Goal: Task Accomplishment & Management: Manage account settings

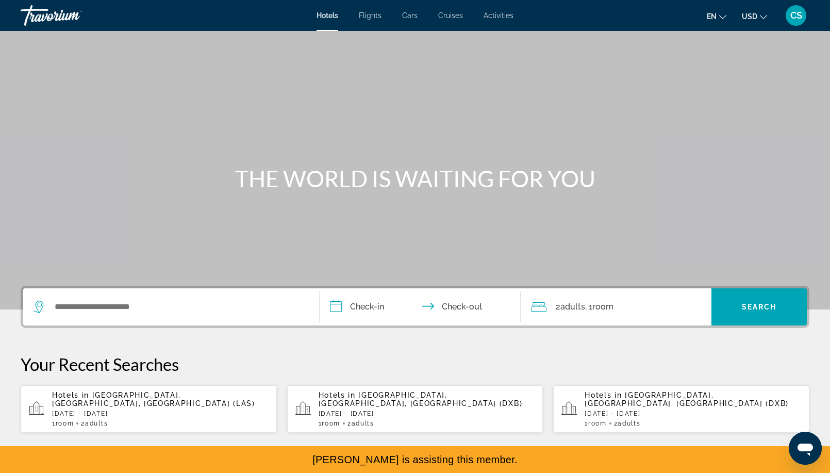
click at [802, 22] on div "CS" at bounding box center [796, 15] width 21 height 21
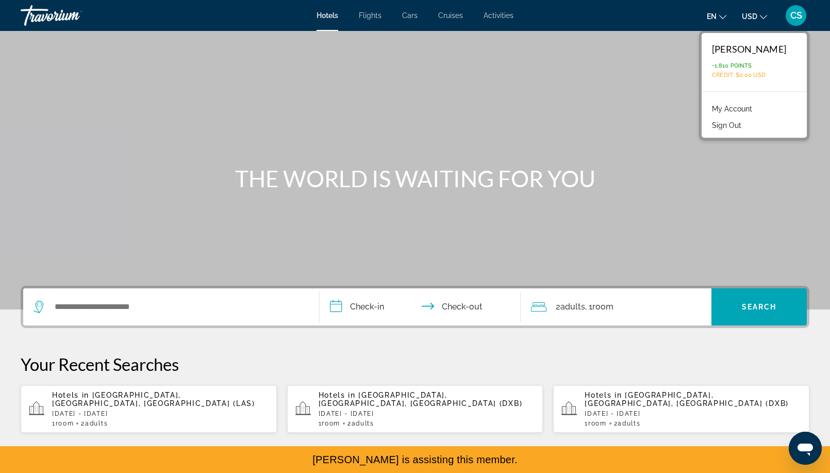
click at [746, 108] on link "My Account" at bounding box center [732, 108] width 51 height 13
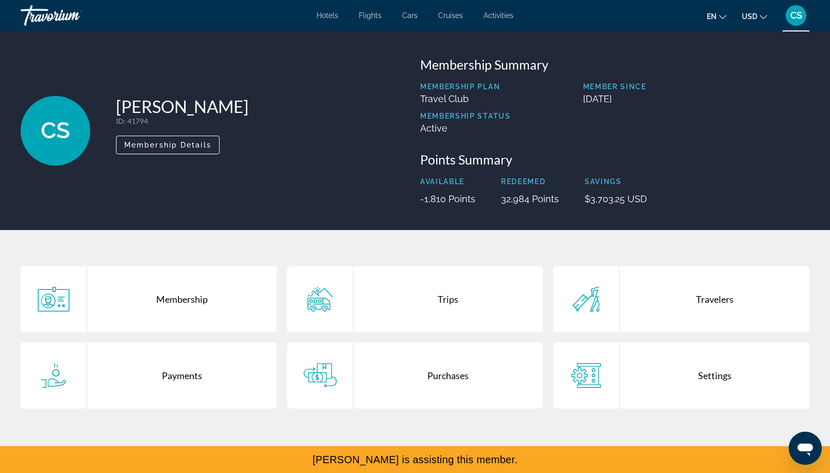
click at [174, 303] on div "Membership" at bounding box center [182, 299] width 190 height 66
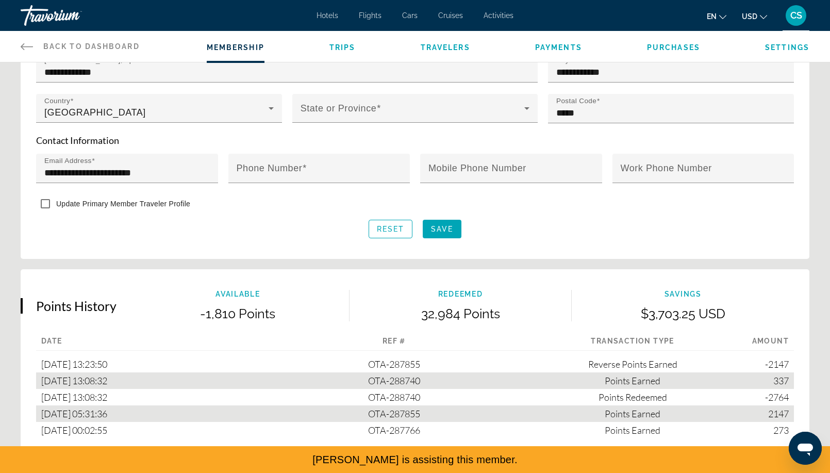
scroll to position [566, 0]
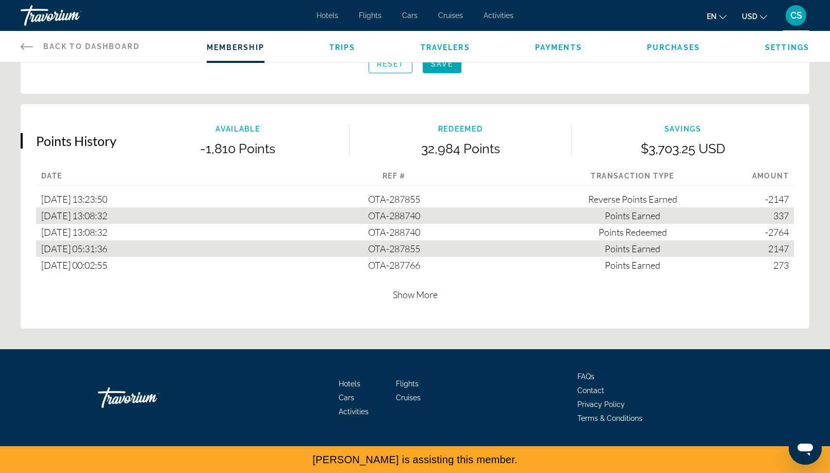
click at [427, 292] on span "Show More" at bounding box center [415, 294] width 45 height 11
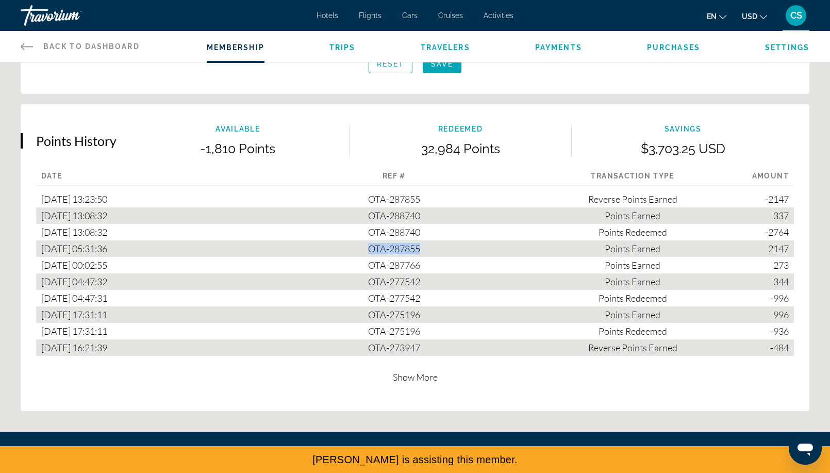
drag, startPoint x: 416, startPoint y: 246, endPoint x: 360, endPoint y: 246, distance: 55.7
click at [360, 246] on div "OTA-287855 Amount 2147 Type Points Earned" at bounding box center [394, 248] width 239 height 16
copy span "OTA-287855"
drag, startPoint x: 430, startPoint y: 232, endPoint x: 356, endPoint y: 232, distance: 74.2
click at [356, 232] on div "OTA-288740 Amount -2764 Type Points Redeemed" at bounding box center [394, 232] width 239 height 16
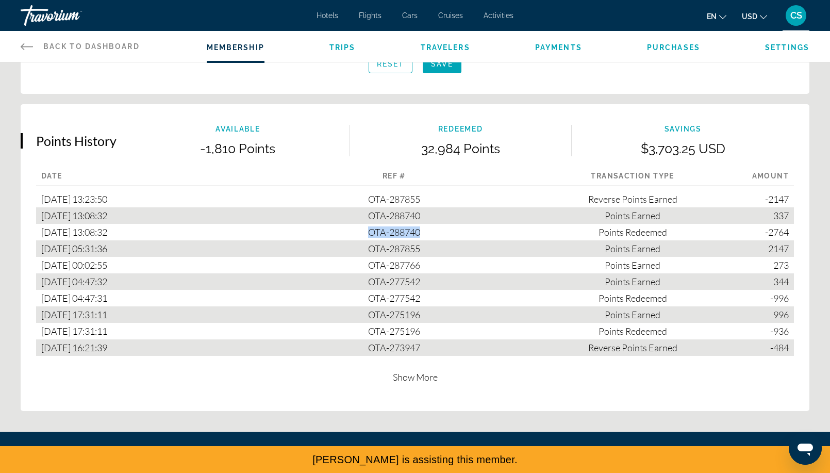
copy span "OTA-288740"
